Goal: Task Accomplishment & Management: Manage account settings

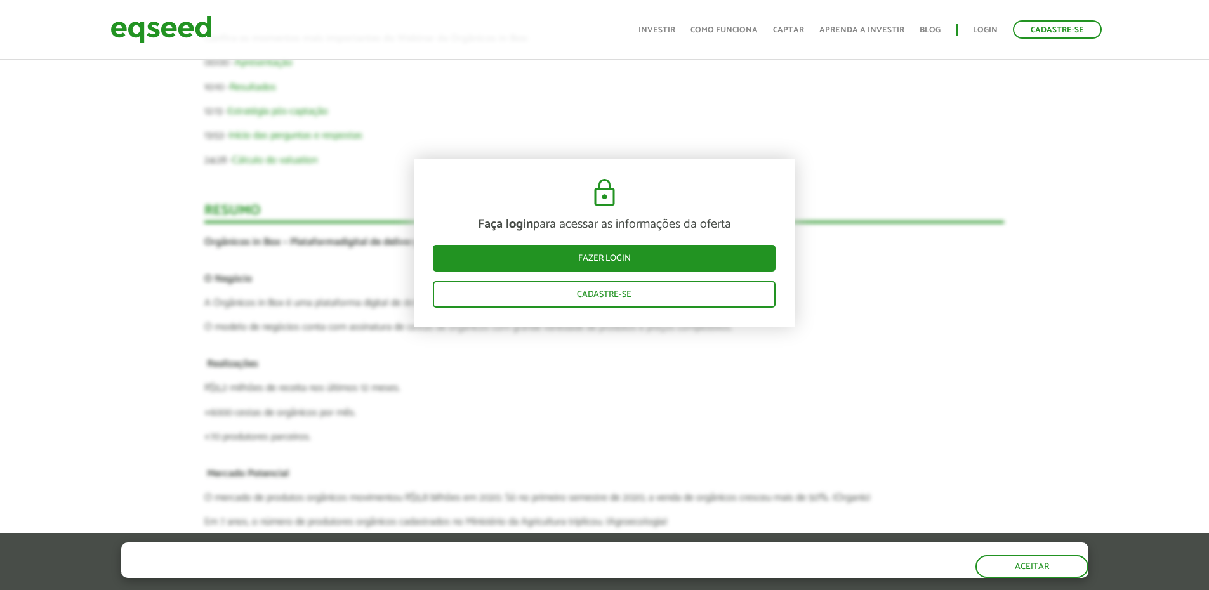
scroll to position [1576, 0]
click at [922, 159] on article "Faça login para acessar as informações da oferta Fazer login Cadastre-se Novida…" at bounding box center [603, 226] width 799 height 1619
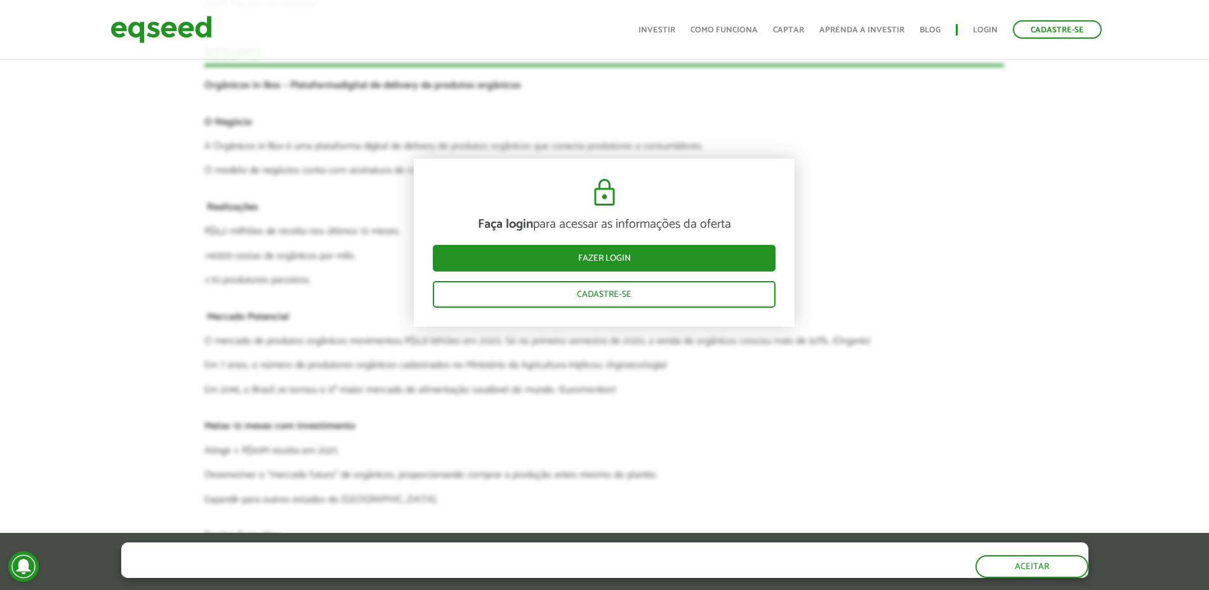
scroll to position [1640, 0]
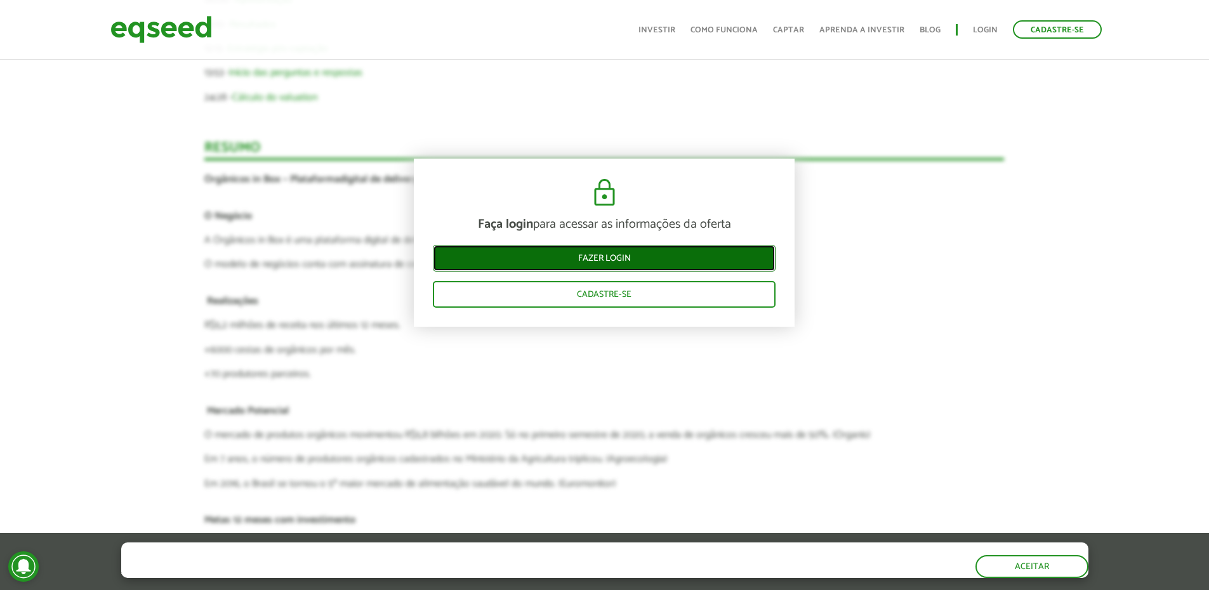
click at [688, 247] on link "Fazer login" at bounding box center [604, 258] width 343 height 27
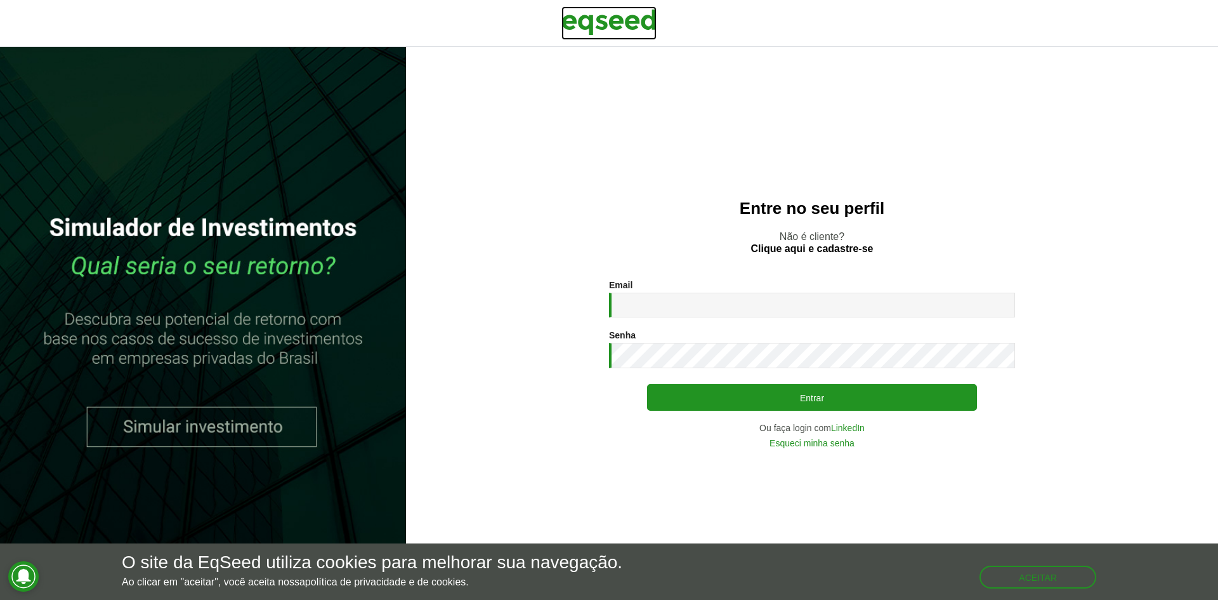
click at [590, 15] on img at bounding box center [609, 22] width 95 height 32
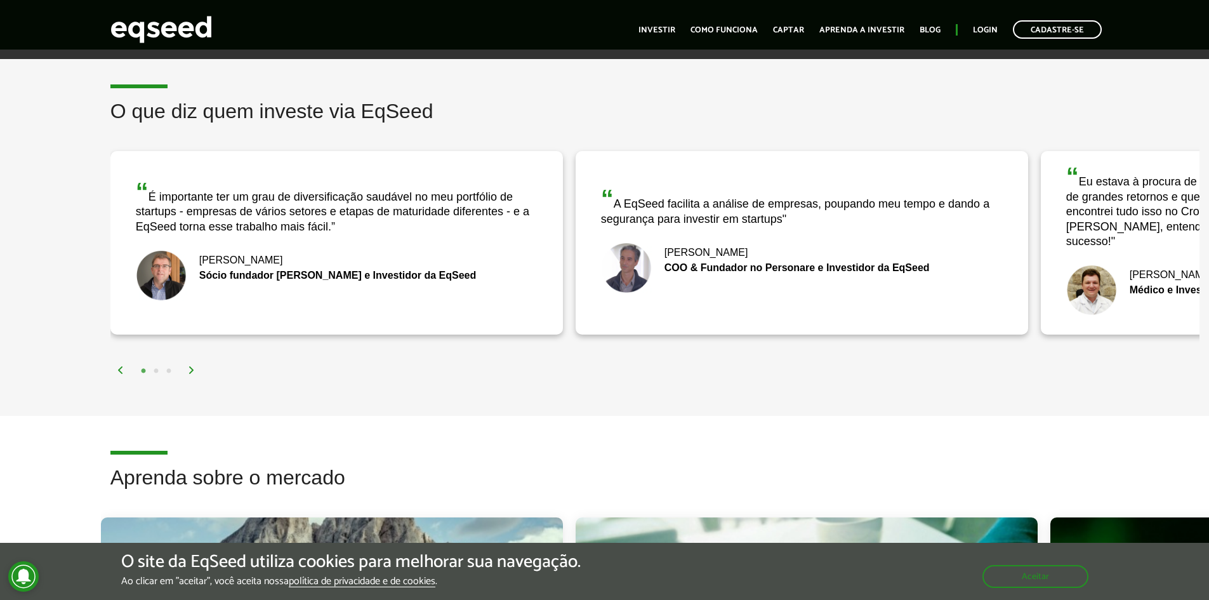
scroll to position [2221, 0]
